Goal: Task Accomplishment & Management: Manage account settings

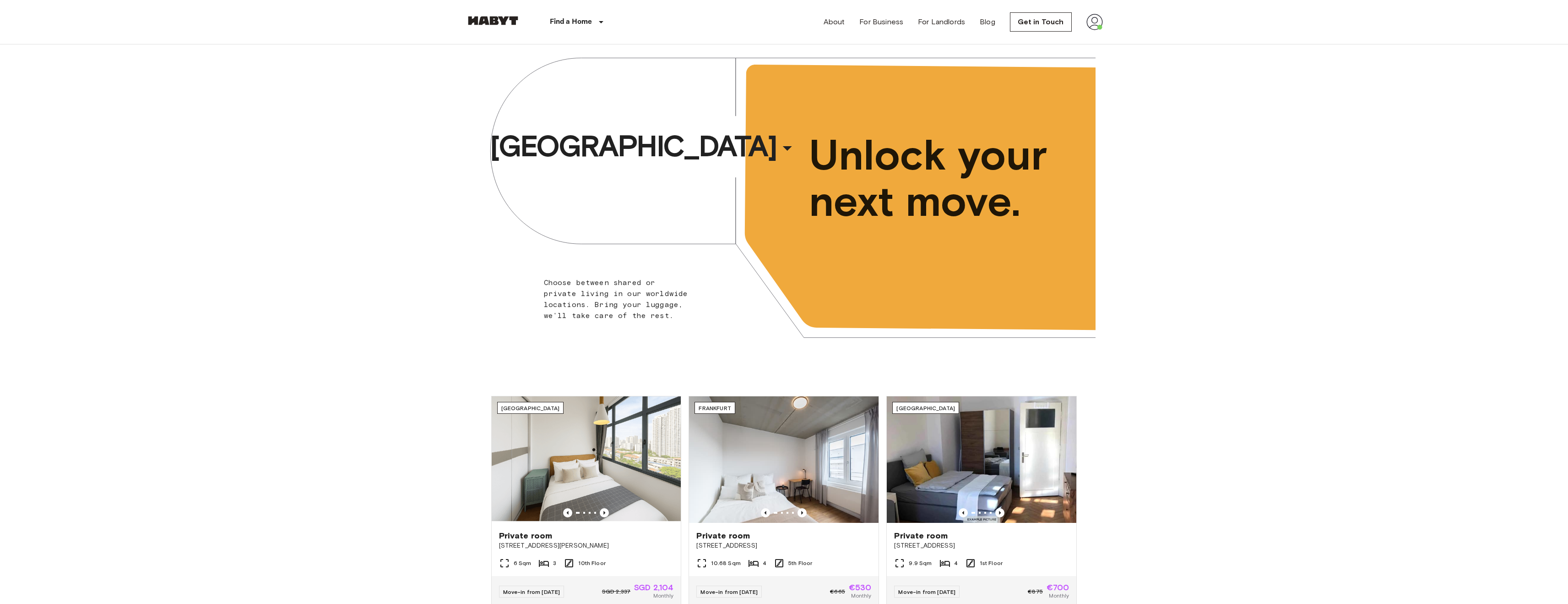
click at [1091, 22] on img at bounding box center [1094, 22] width 16 height 16
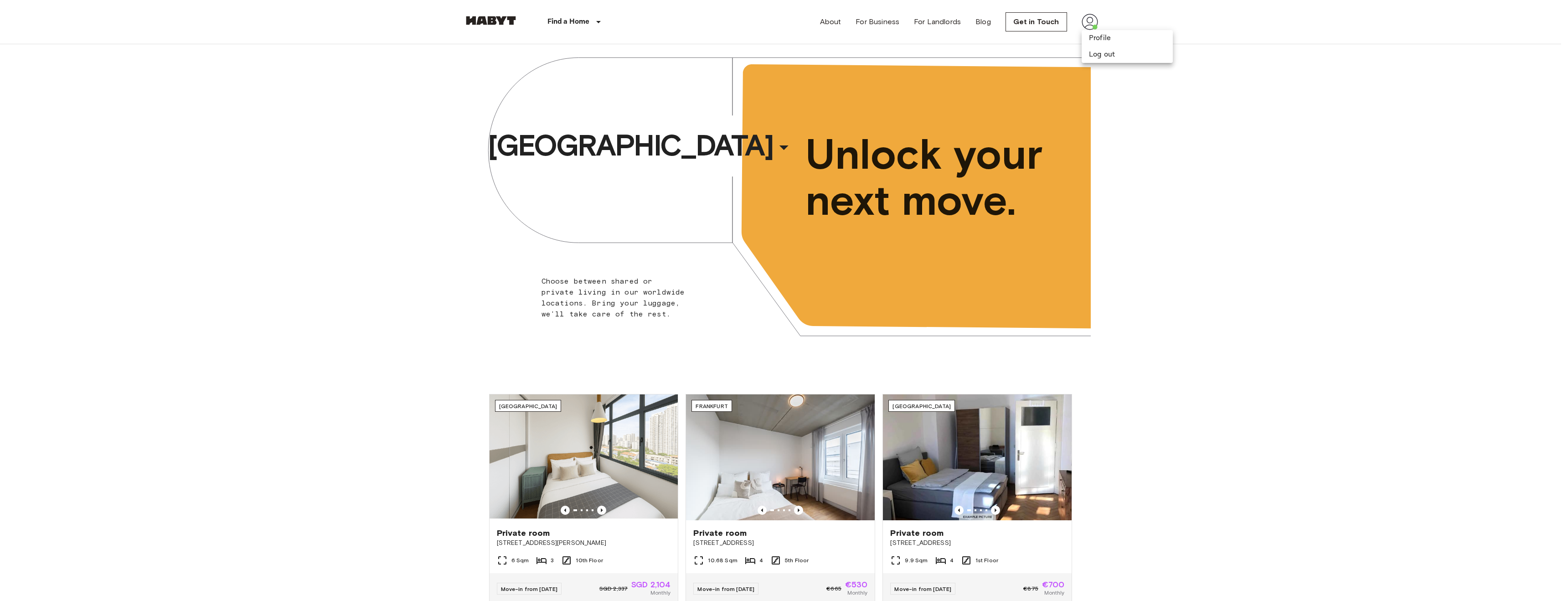
click at [1081, 20] on div at bounding box center [784, 300] width 1568 height 601
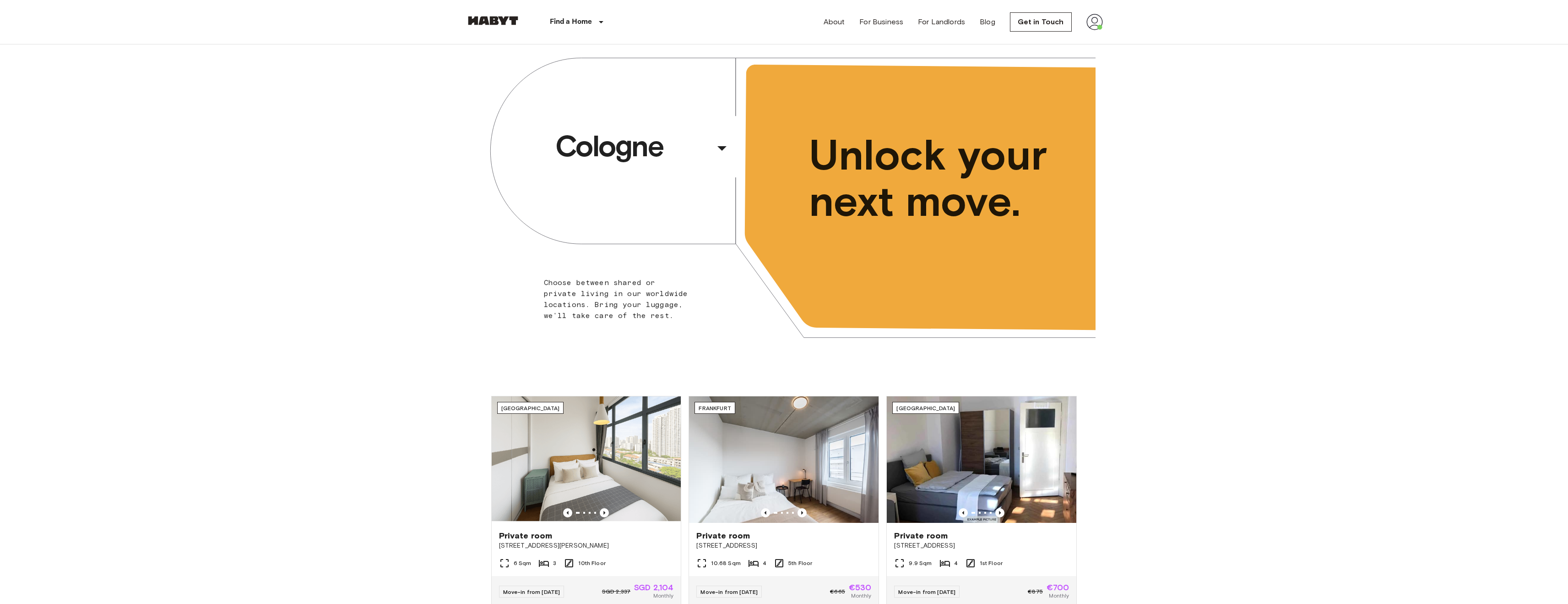
click at [1087, 20] on img at bounding box center [1094, 22] width 16 height 16
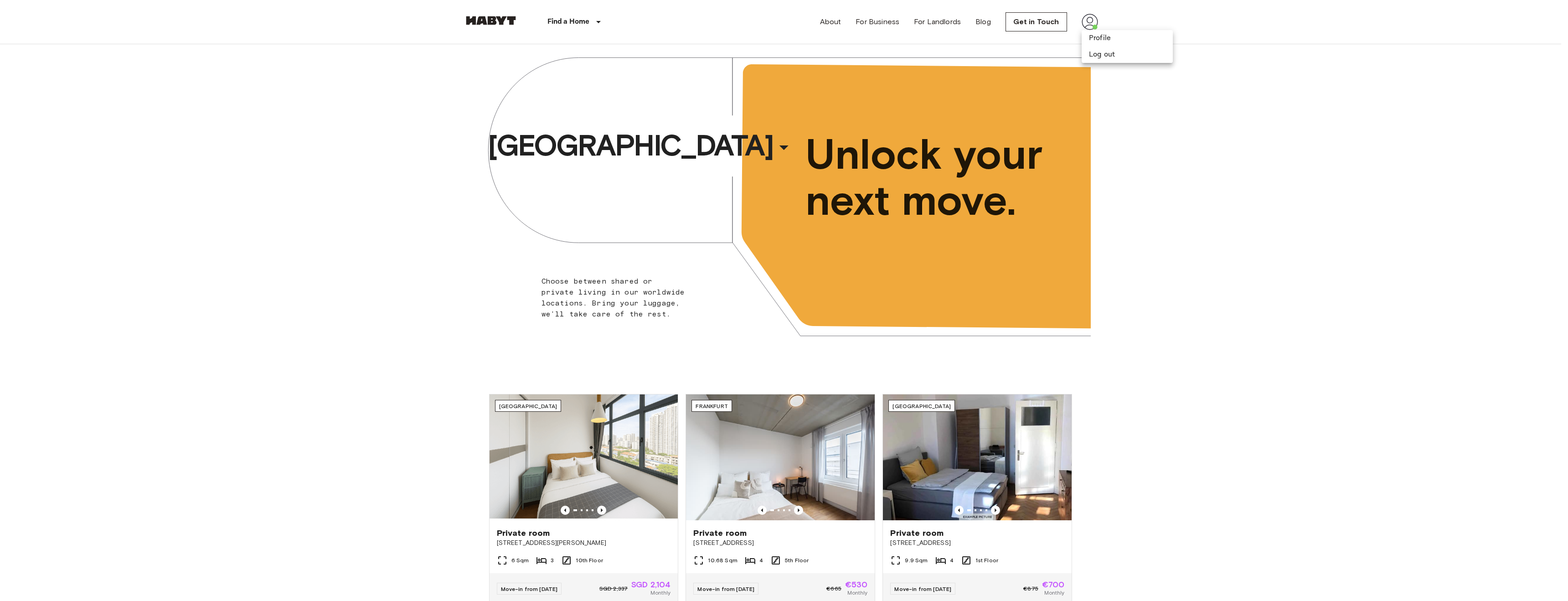
click at [783, 24] on div at bounding box center [784, 300] width 1568 height 601
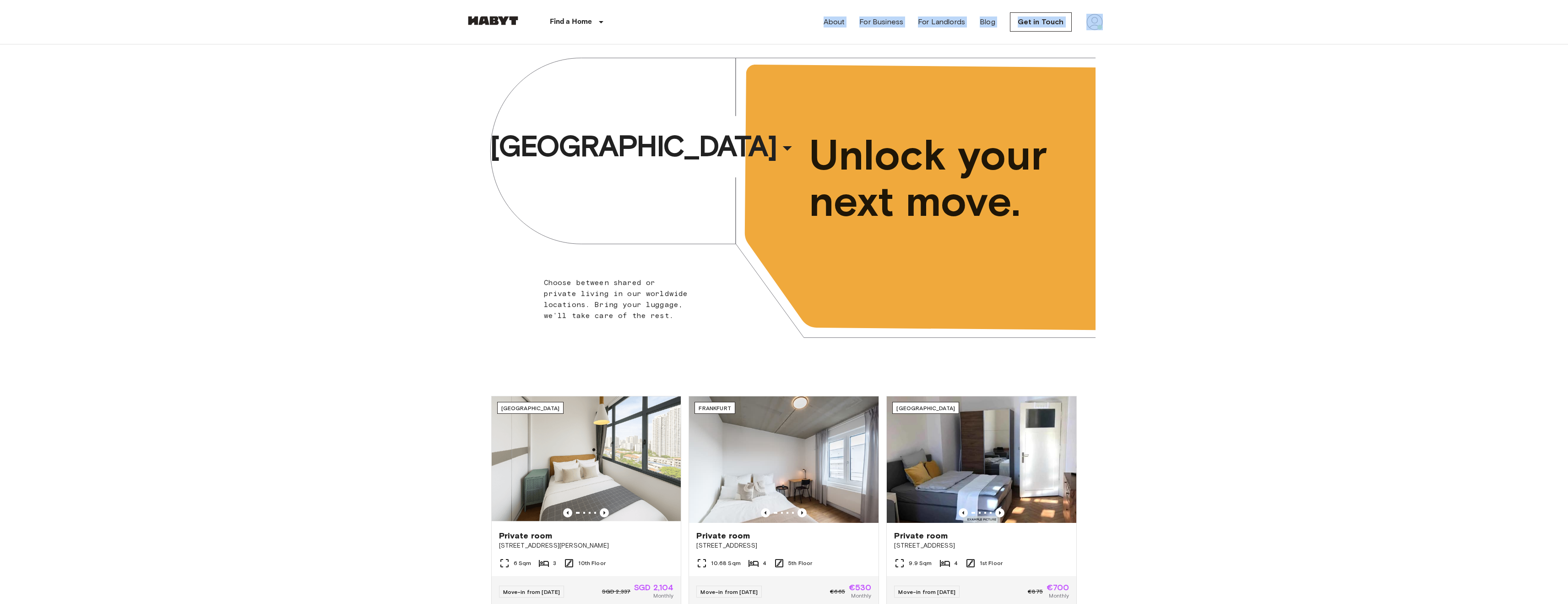
drag, startPoint x: 803, startPoint y: 13, endPoint x: 1118, endPoint y: 23, distance: 315.2
click at [1118, 23] on header "Find a Home [GEOGRAPHIC_DATA] [GEOGRAPHIC_DATA] [GEOGRAPHIC_DATA] [GEOGRAPHIC_D…" at bounding box center [784, 22] width 1568 height 44
drag, startPoint x: 1143, startPoint y: 24, endPoint x: 792, endPoint y: 23, distance: 351.0
click at [792, 23] on header "Find a Home [GEOGRAPHIC_DATA] [GEOGRAPHIC_DATA] [GEOGRAPHIC_DATA] [GEOGRAPHIC_D…" at bounding box center [784, 22] width 1568 height 44
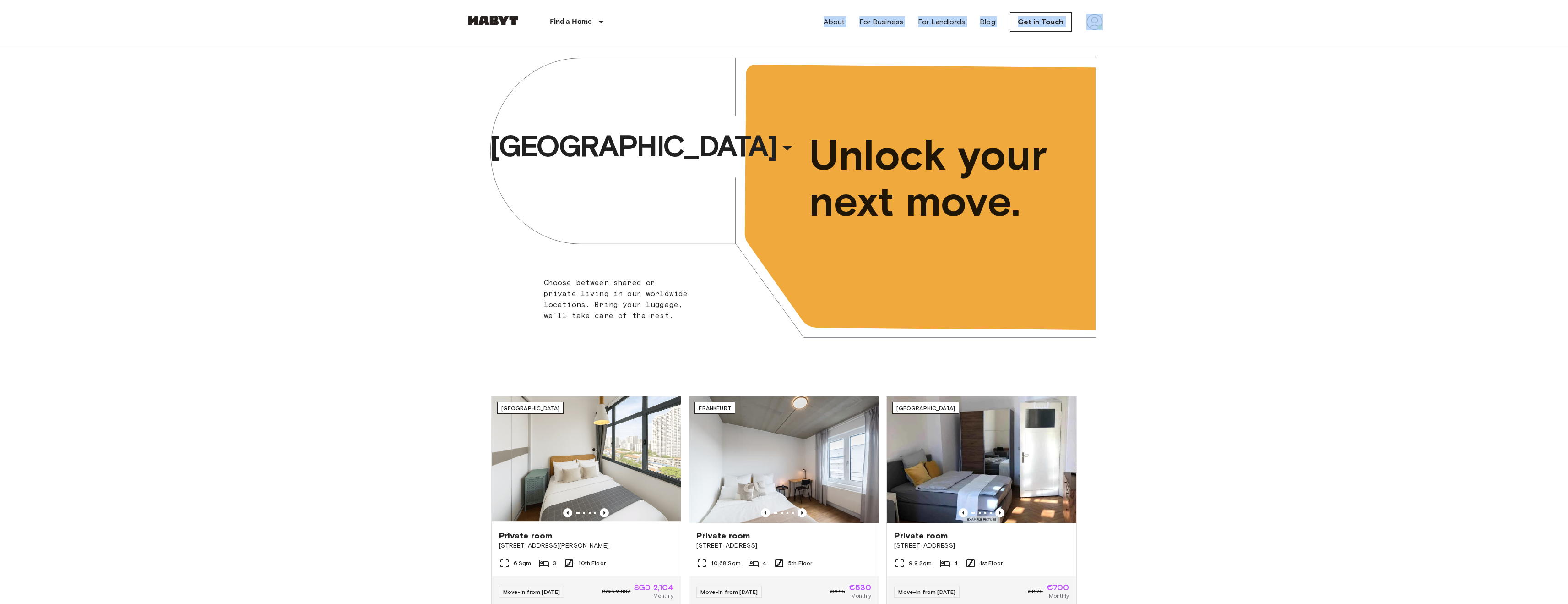
click at [792, 23] on div "Find a Home [GEOGRAPHIC_DATA] [GEOGRAPHIC_DATA] [GEOGRAPHIC_DATA] [GEOGRAPHIC_D…" at bounding box center [784, 21] width 638 height 44
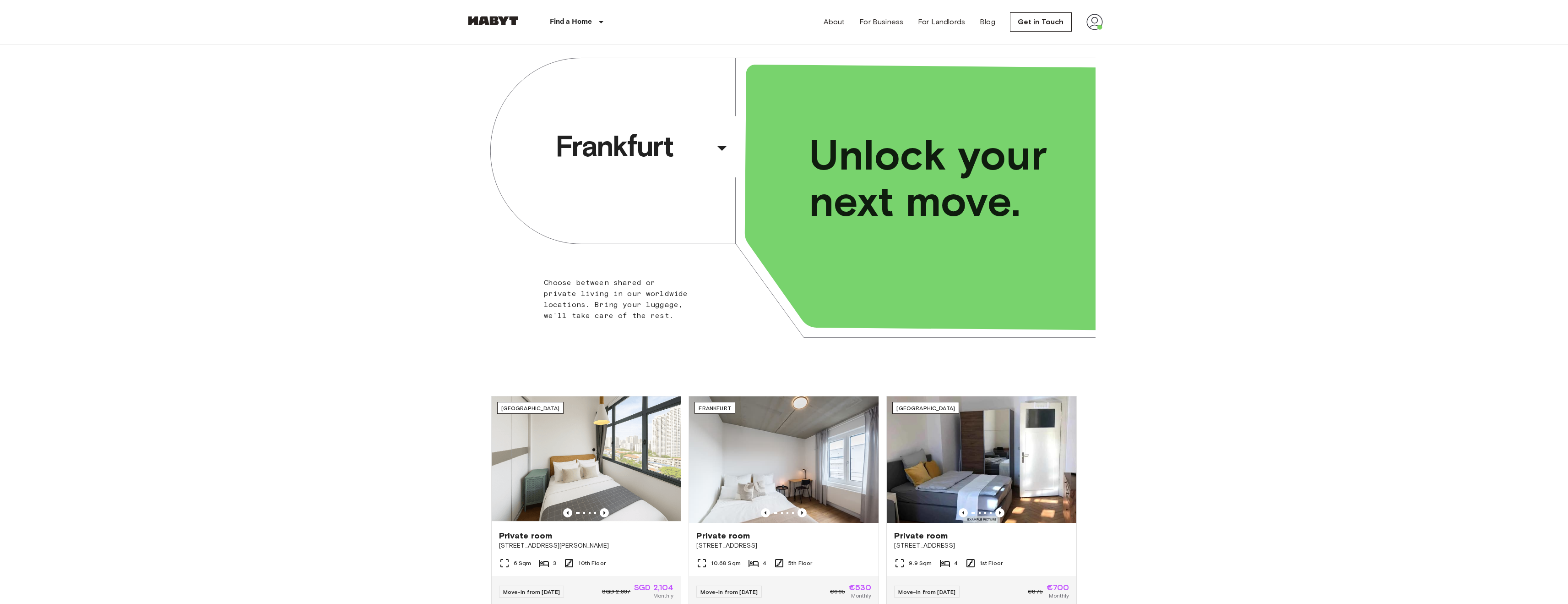
click at [1095, 24] on img at bounding box center [1094, 22] width 16 height 16
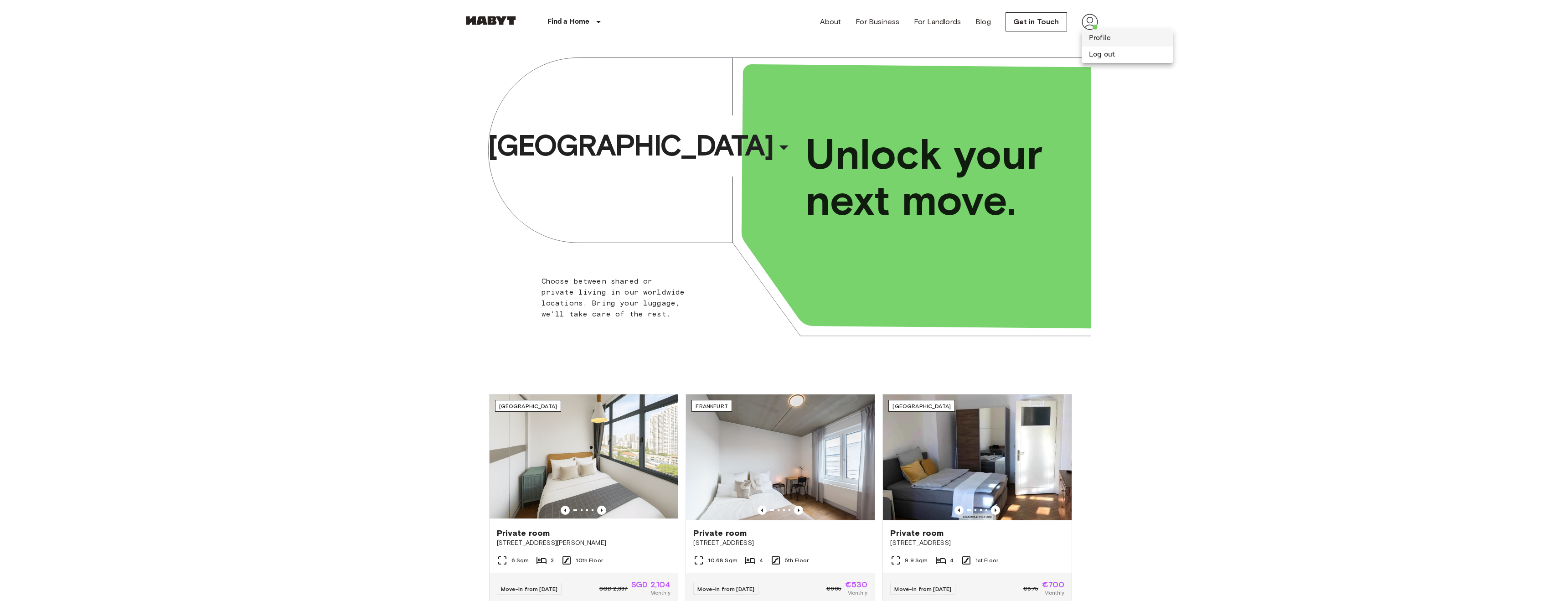
click at [1100, 33] on li "Profile" at bounding box center [1127, 38] width 91 height 16
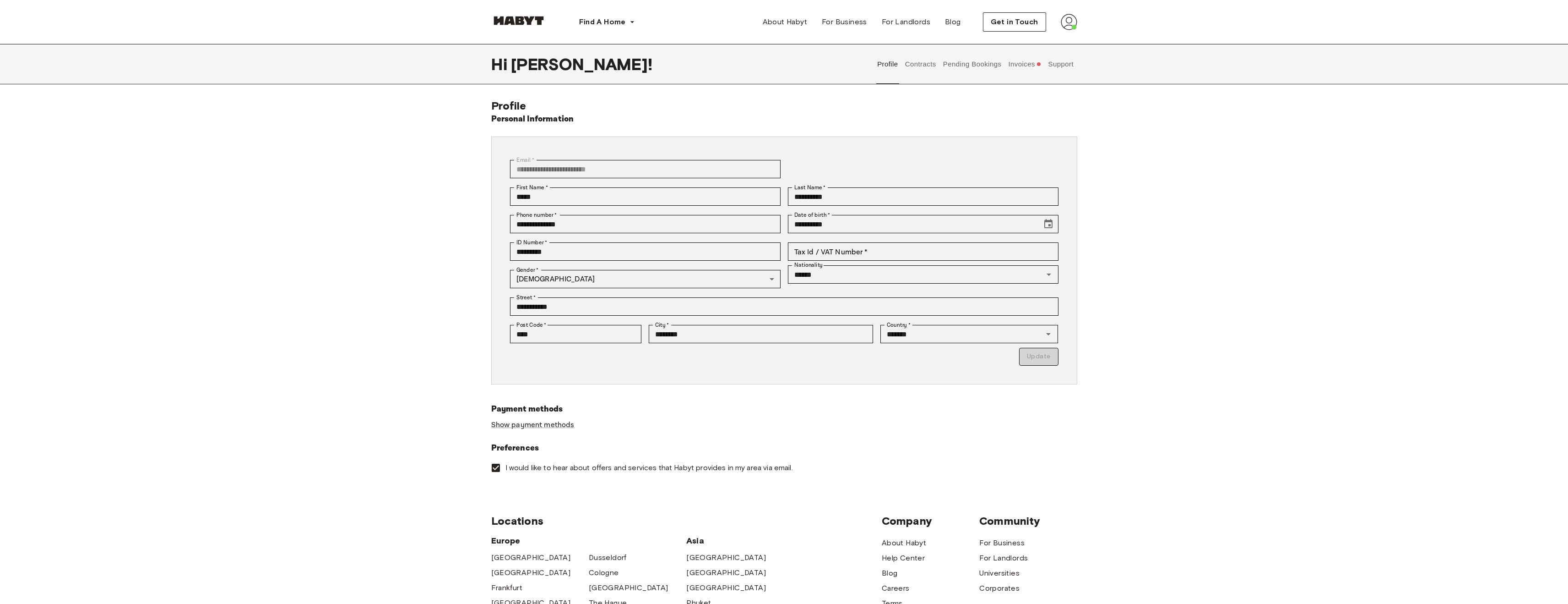
click at [922, 75] on button "Contracts" at bounding box center [920, 64] width 33 height 41
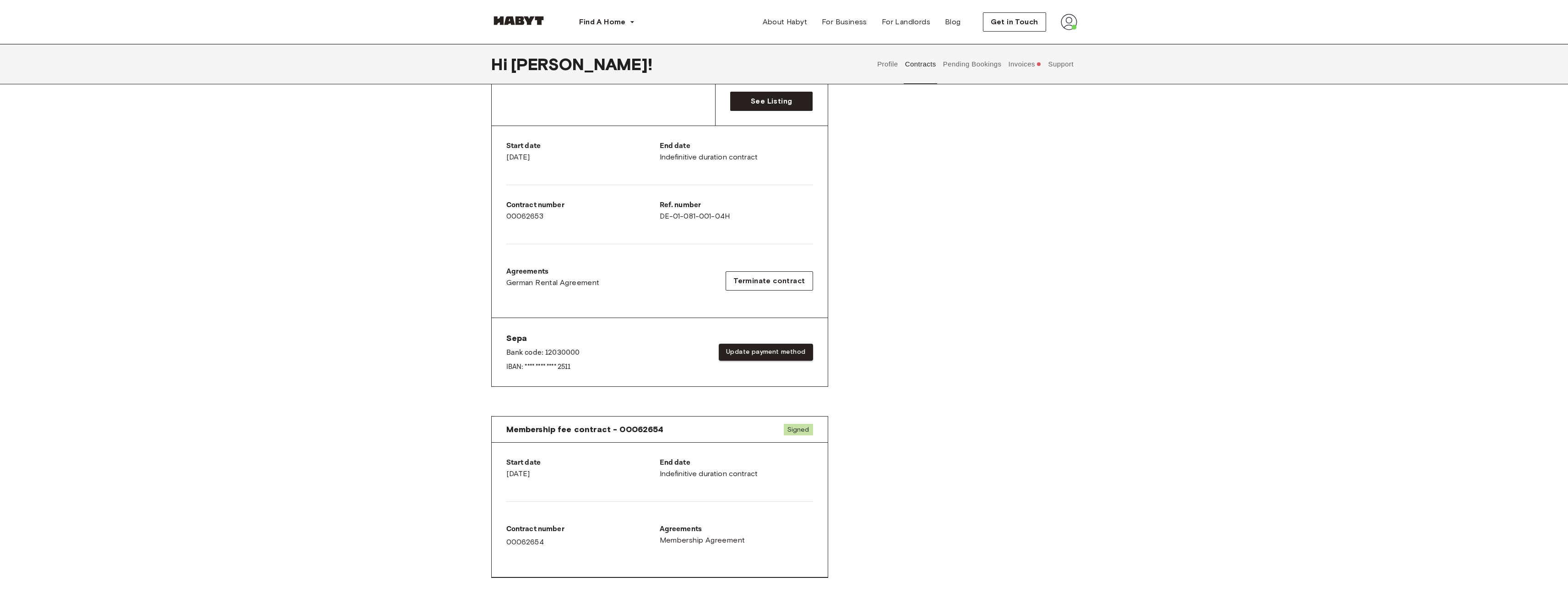
scroll to position [133, 0]
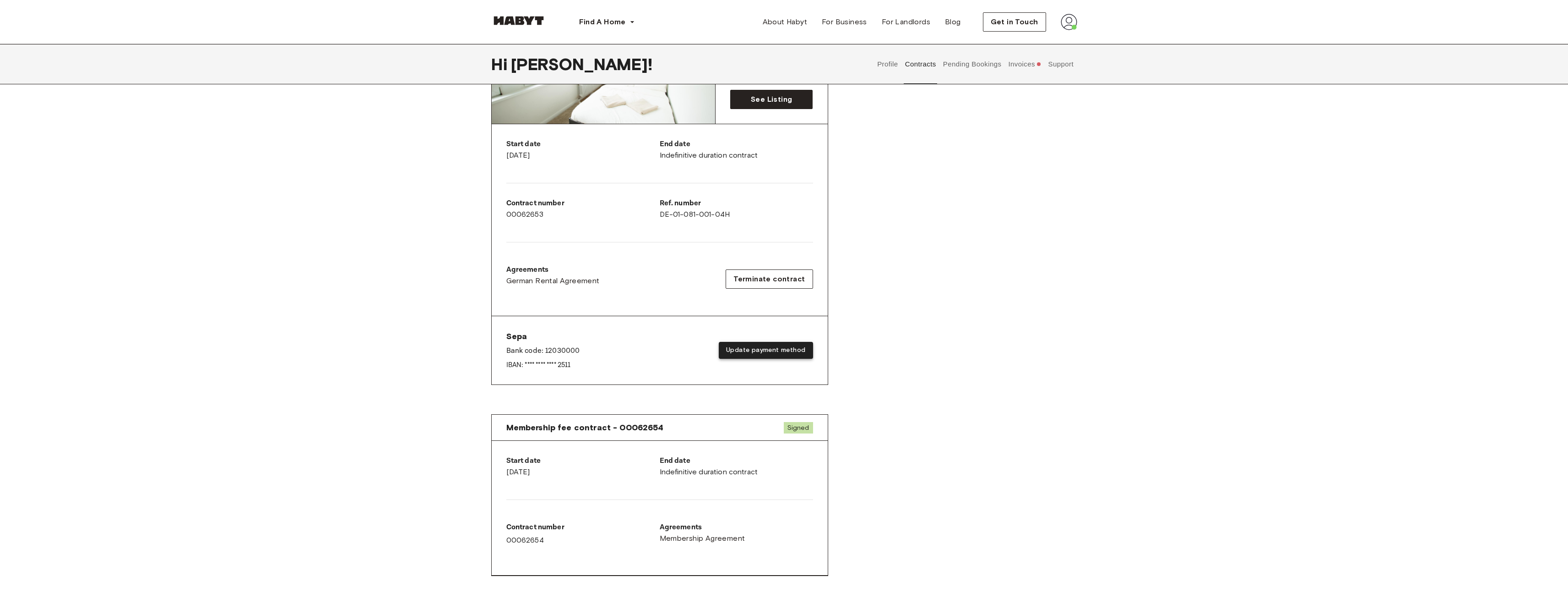
click at [753, 350] on button "Update payment method" at bounding box center [766, 350] width 94 height 17
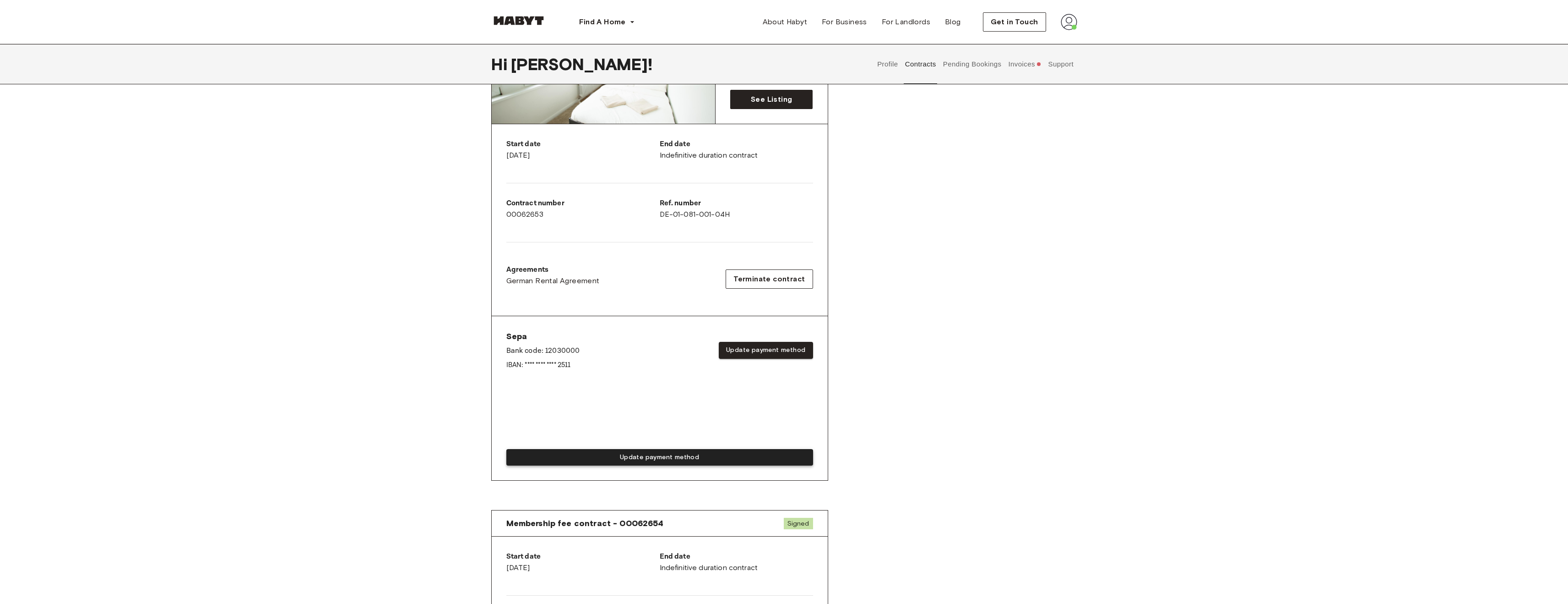
click at [629, 460] on button "Update payment method" at bounding box center [659, 457] width 307 height 17
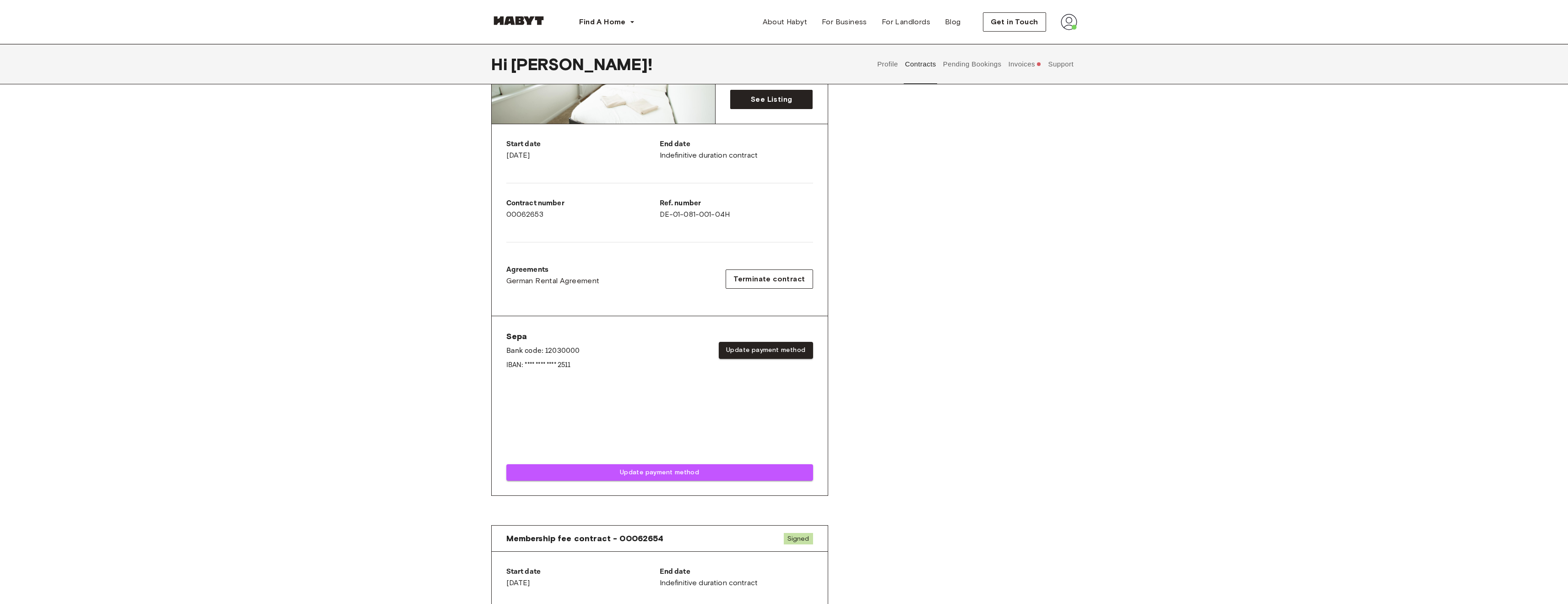
click at [921, 437] on div "Rent contract - 00062653 Activated ▲ ▲ Your Stay BERLIN , Kreuzberg Wilhelmstr.…" at bounding box center [784, 248] width 586 height 537
click at [1295, 217] on div "Contracts Rent contract - 00062653 Activated ▲ ▲ Your Stay BERLIN , Kreuzberg W…" at bounding box center [784, 337] width 1568 height 742
click at [351, 296] on div "Contracts Rent contract - 00062653 Activated ▲ ▲ Your Stay BERLIN , Kreuzberg W…" at bounding box center [784, 337] width 1568 height 742
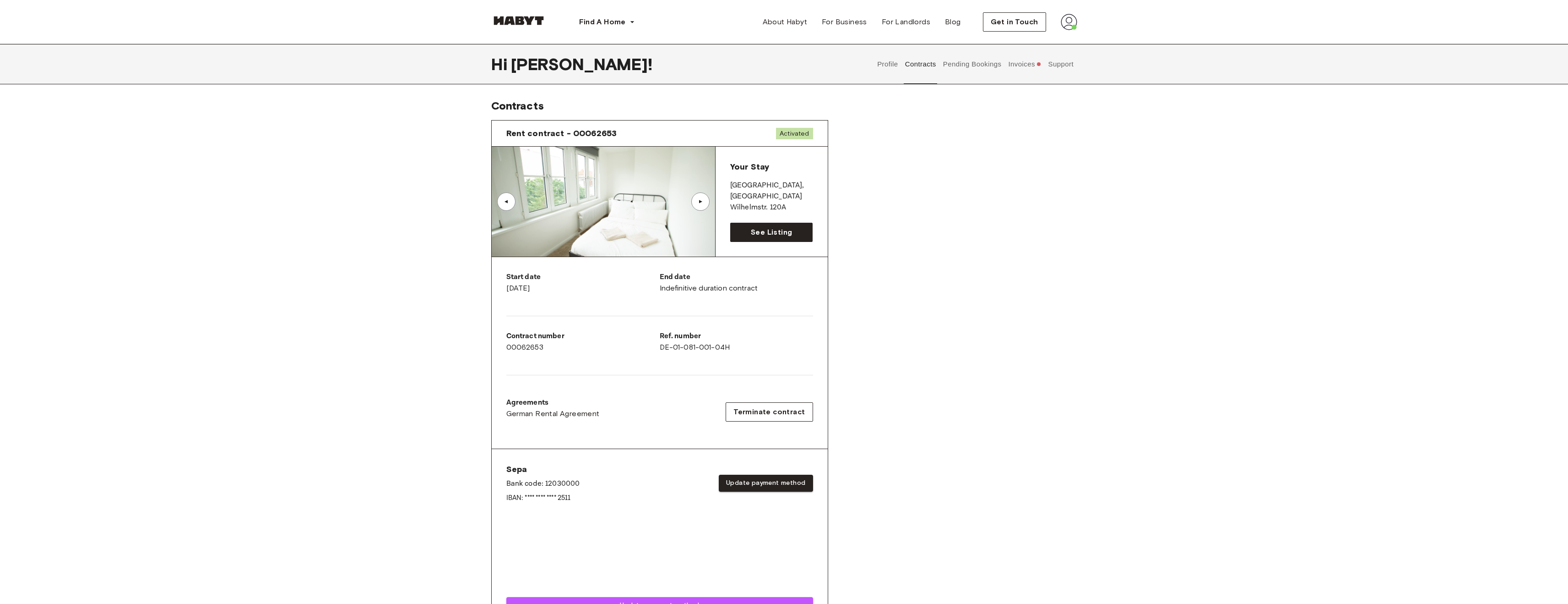
click at [378, 292] on div "Contracts Rent contract - 00062653 Activated ▲ ▲ Your Stay BERLIN , Kreuzberg W…" at bounding box center [784, 470] width 1568 height 742
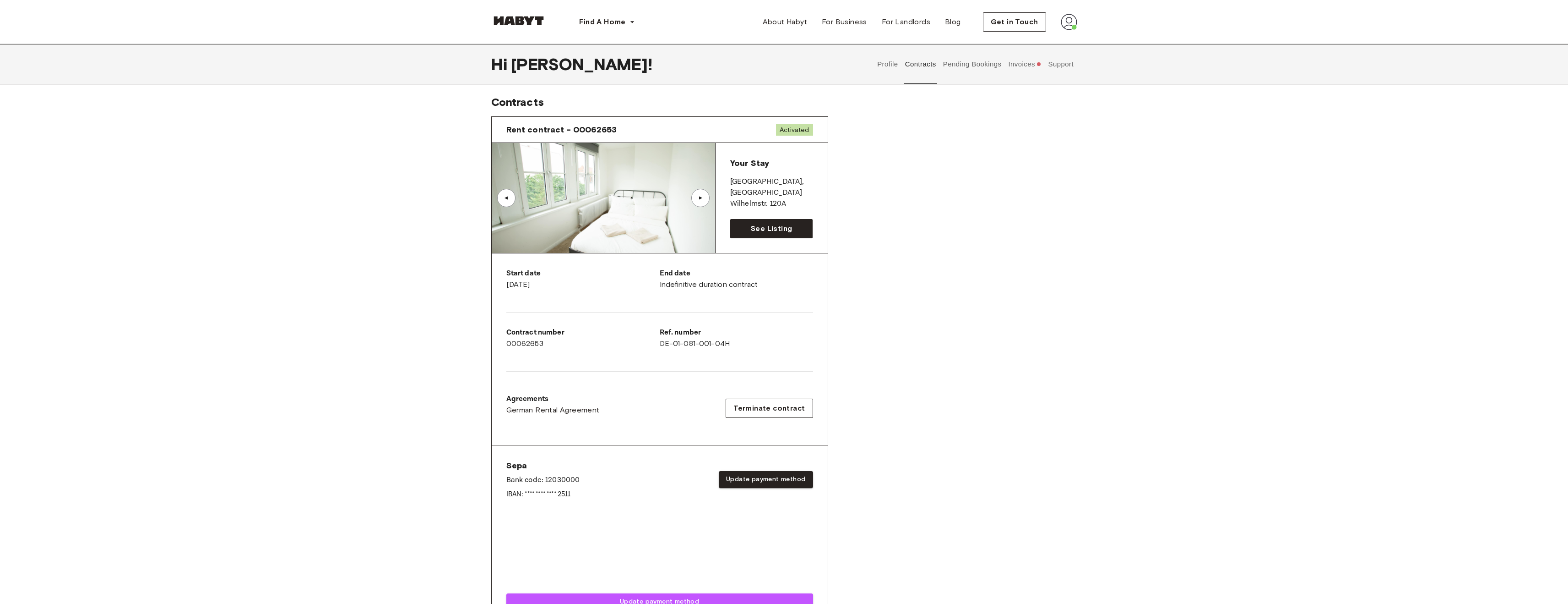
scroll to position [4, 0]
click at [954, 228] on div "Rent contract - 00062653 Activated ▲ ▲ Your Stay BERLIN , Kreuzberg Wilhelmstr.…" at bounding box center [784, 376] width 586 height 537
